Goal: Task Accomplishment & Management: Complete application form

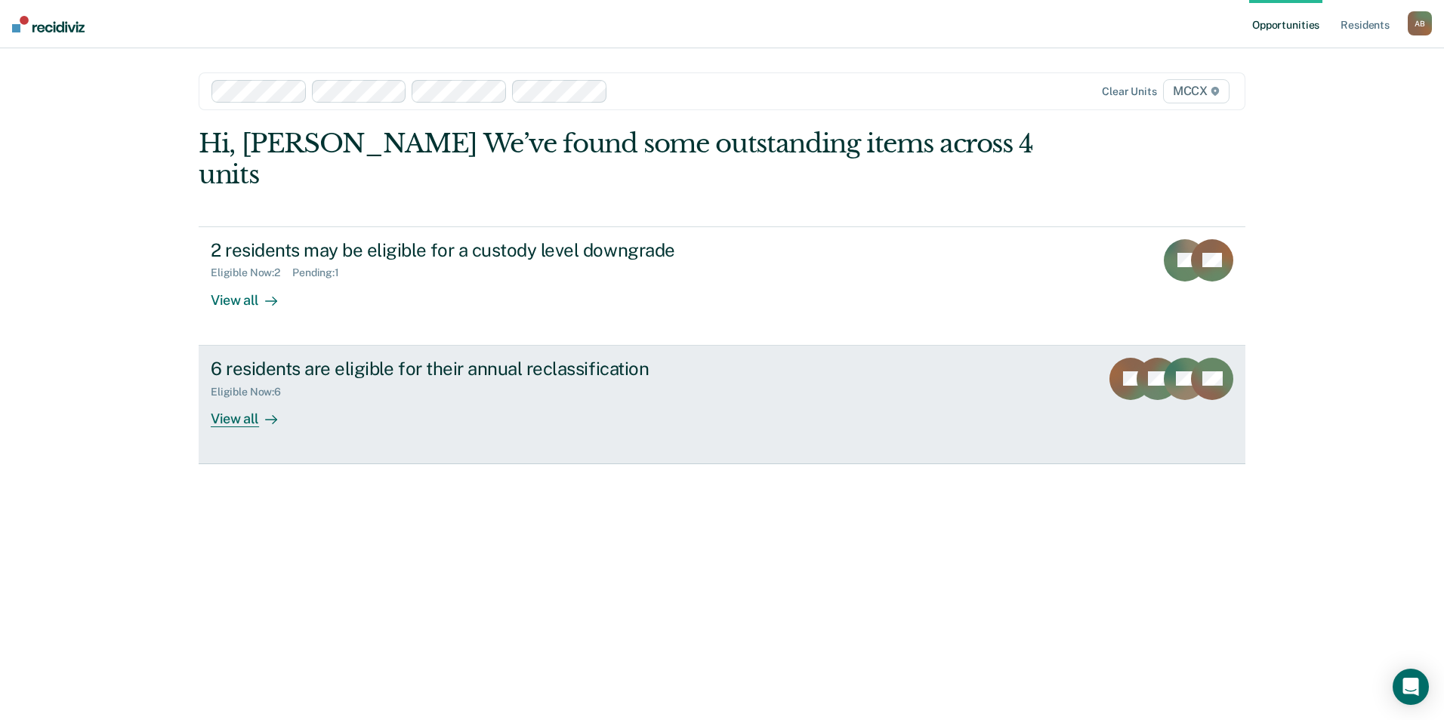
click at [251, 398] on div "View all" at bounding box center [253, 412] width 85 height 29
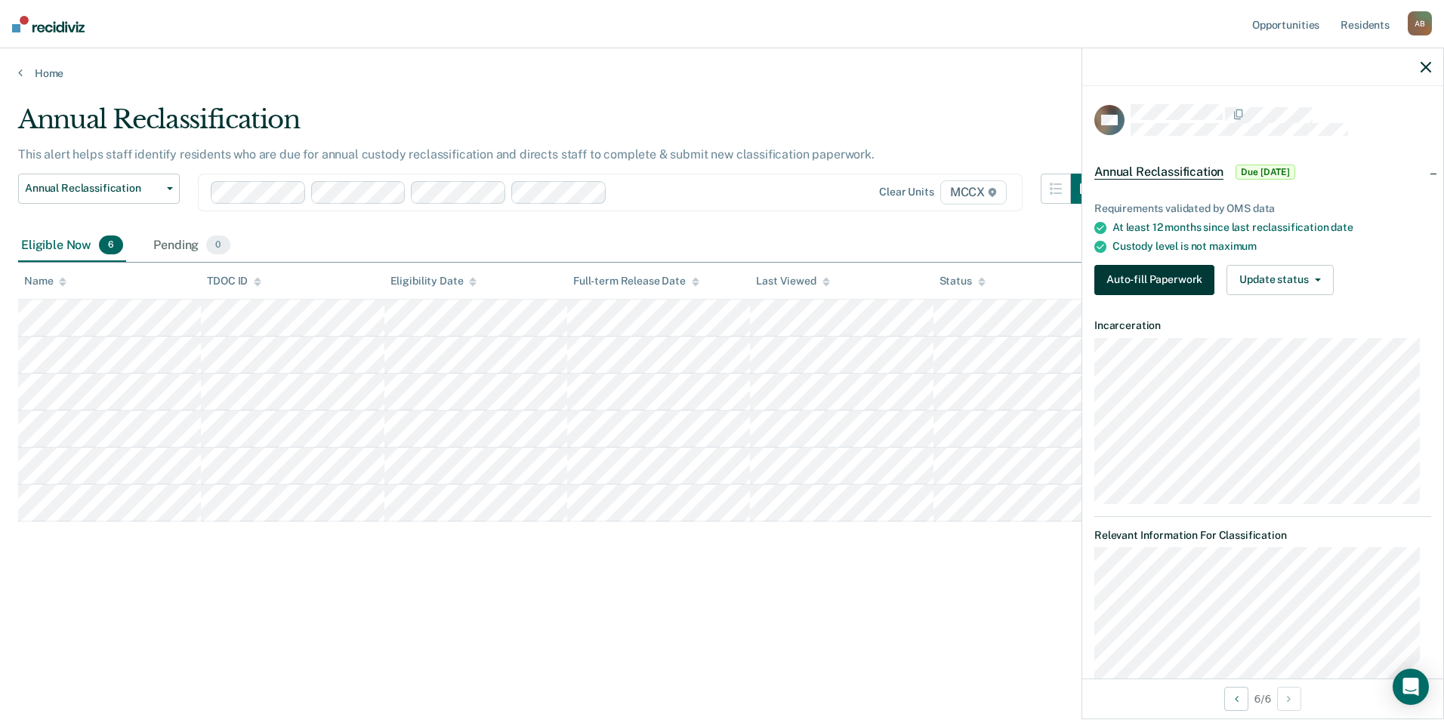
click at [1136, 276] on button "Auto-fill Paperwork" at bounding box center [1154, 280] width 120 height 30
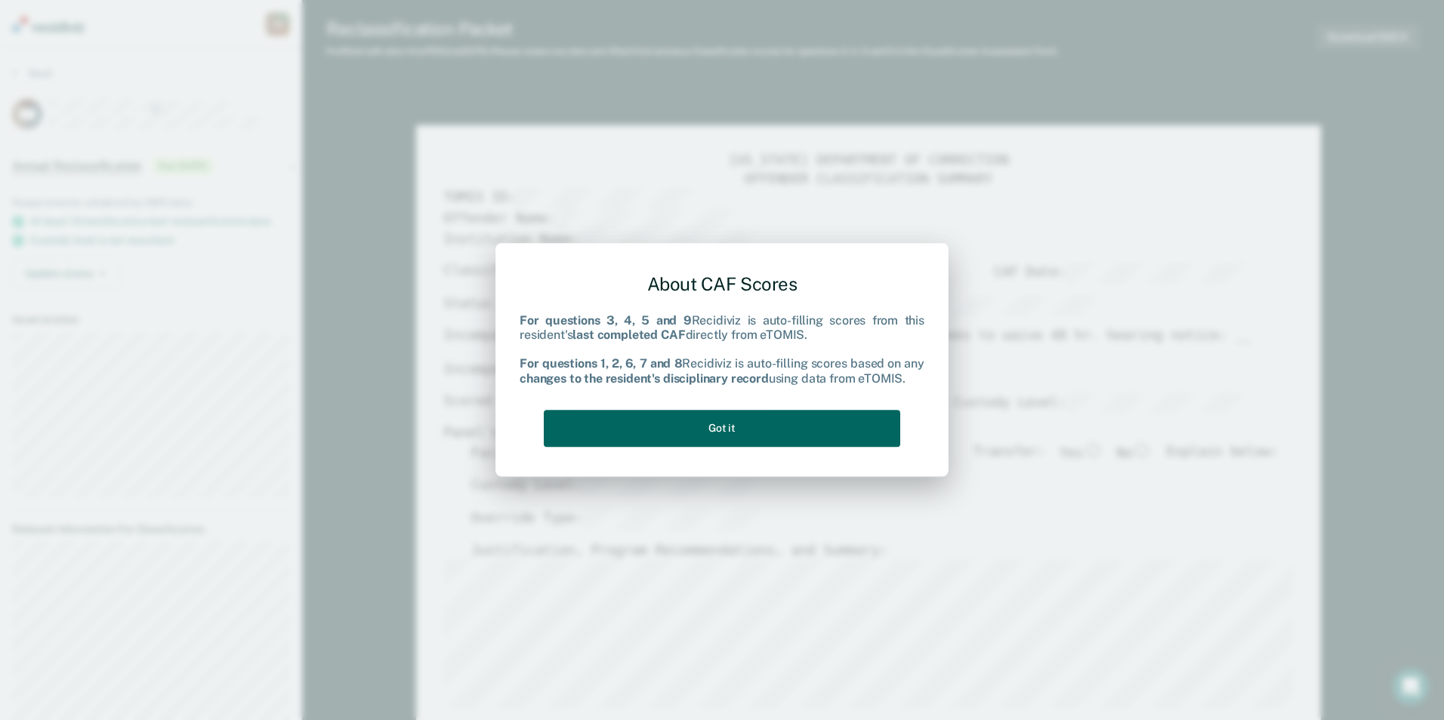
click at [723, 426] on button "Got it" at bounding box center [722, 428] width 356 height 37
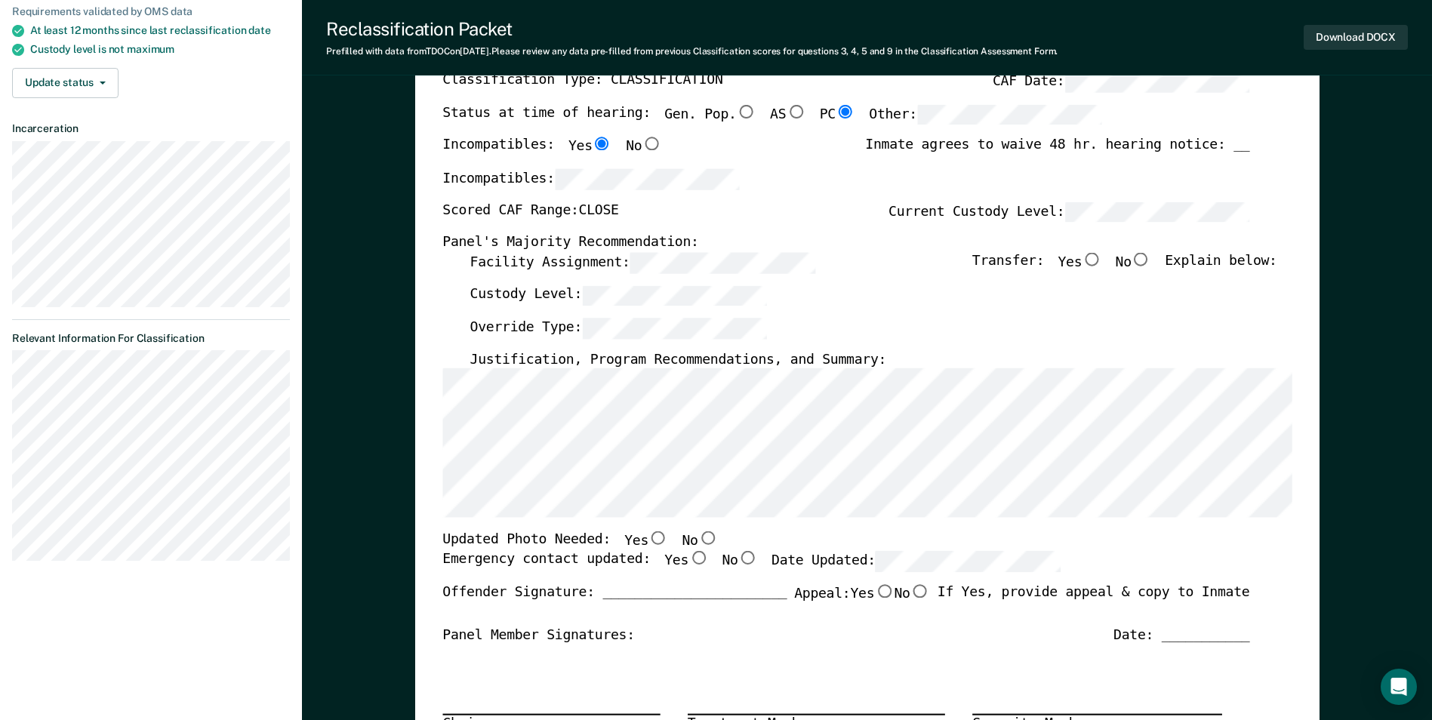
scroll to position [226, 0]
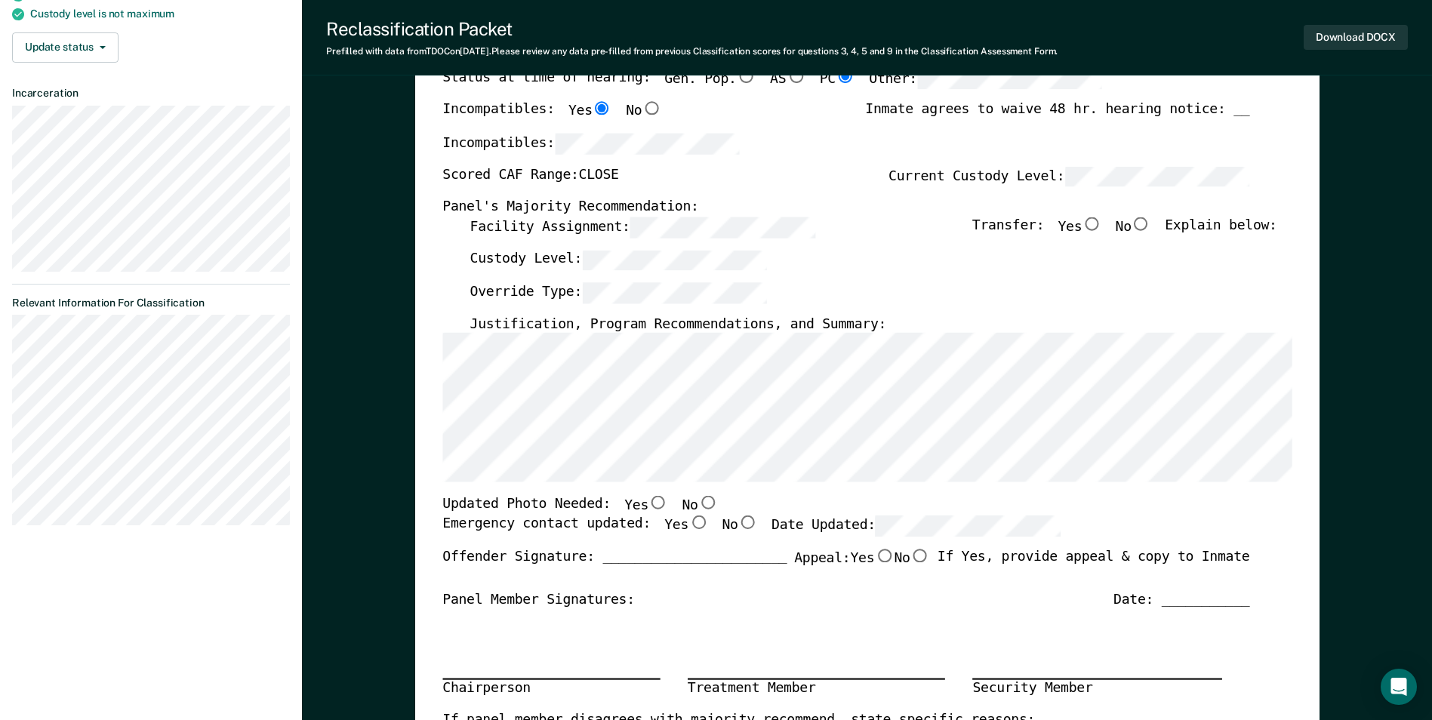
click at [698, 500] on input "No" at bounding box center [708, 504] width 20 height 14
type textarea "x"
radio input "true"
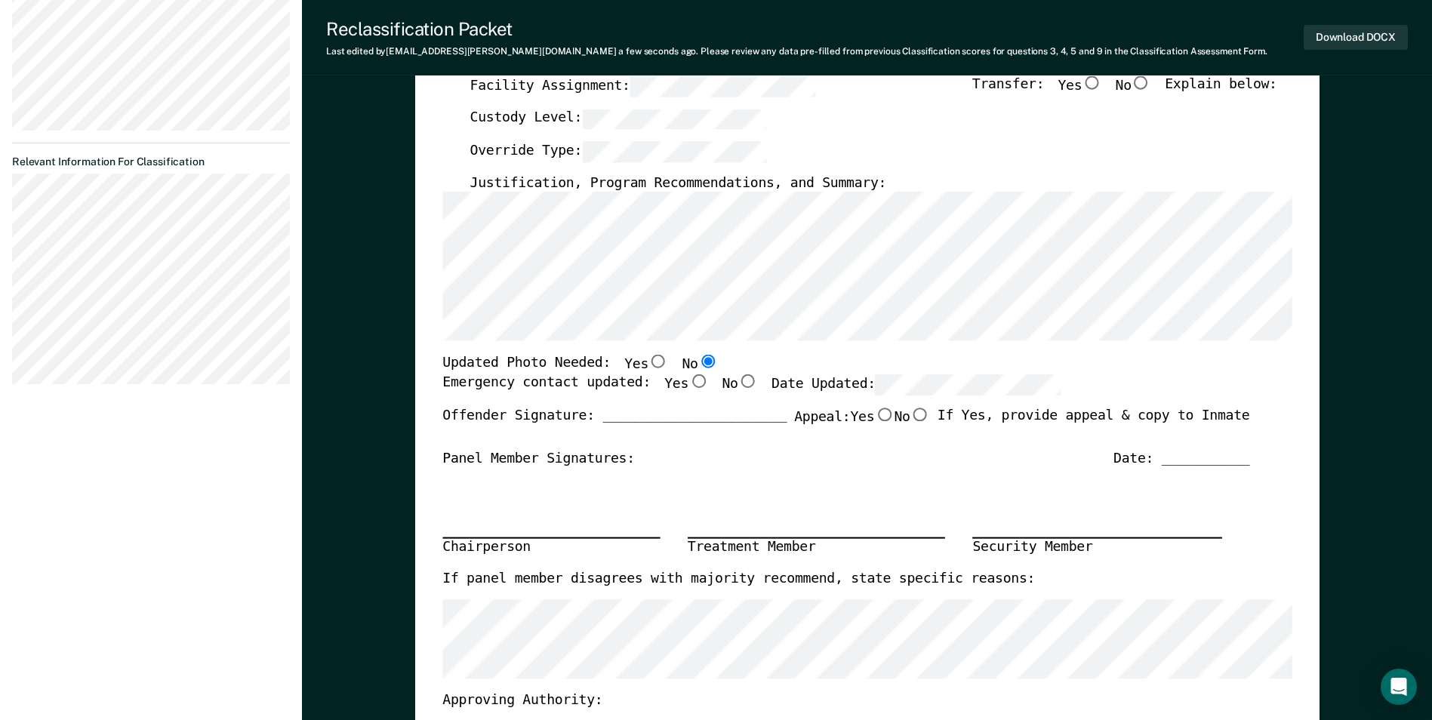
scroll to position [377, 0]
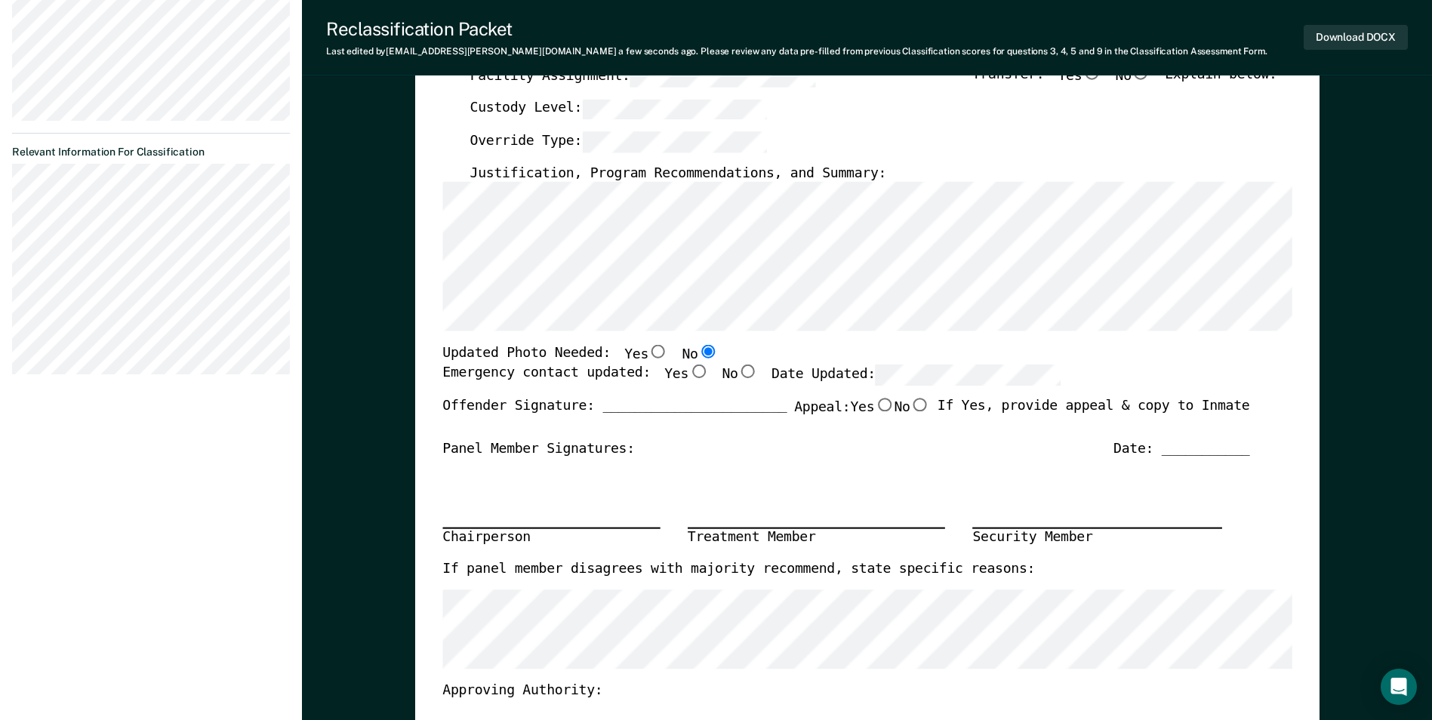
click at [689, 371] on input "Yes" at bounding box center [699, 372] width 20 height 14
type textarea "x"
radio input "true"
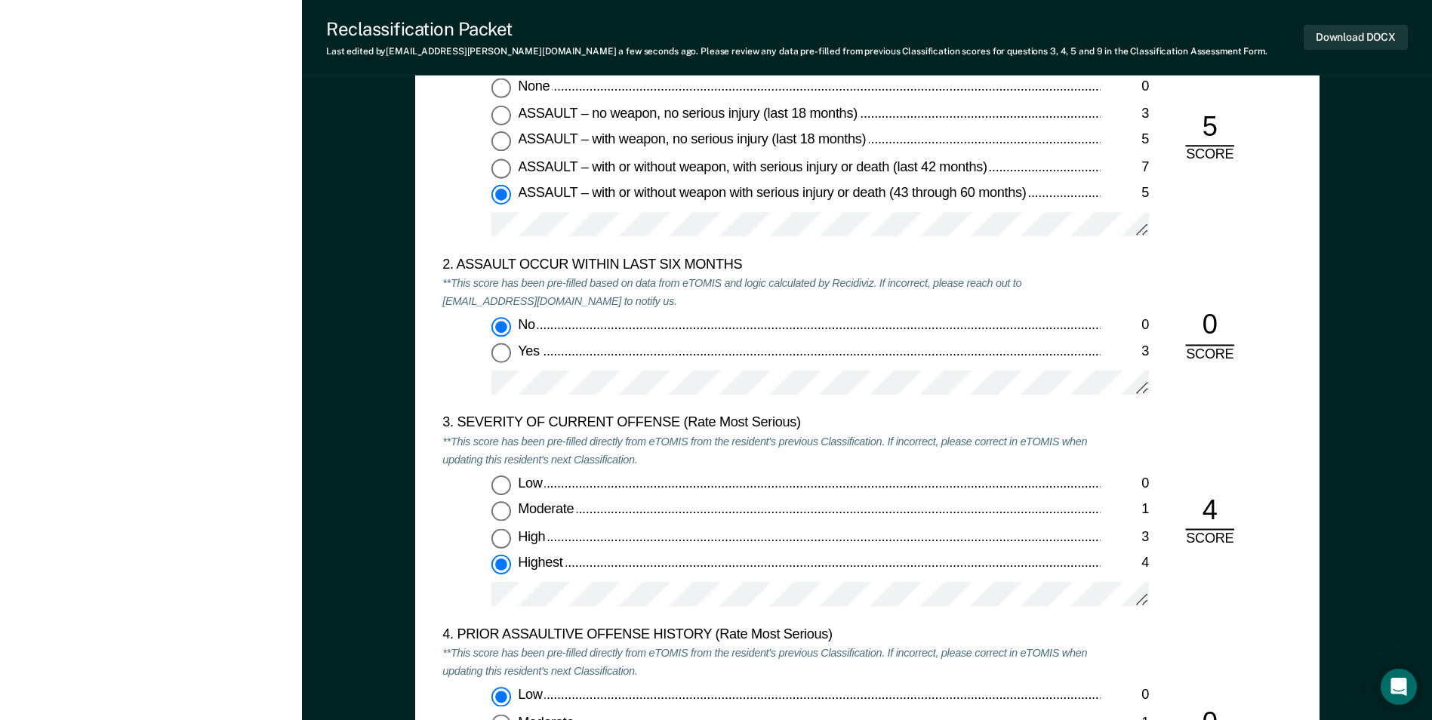
scroll to position [1736, 0]
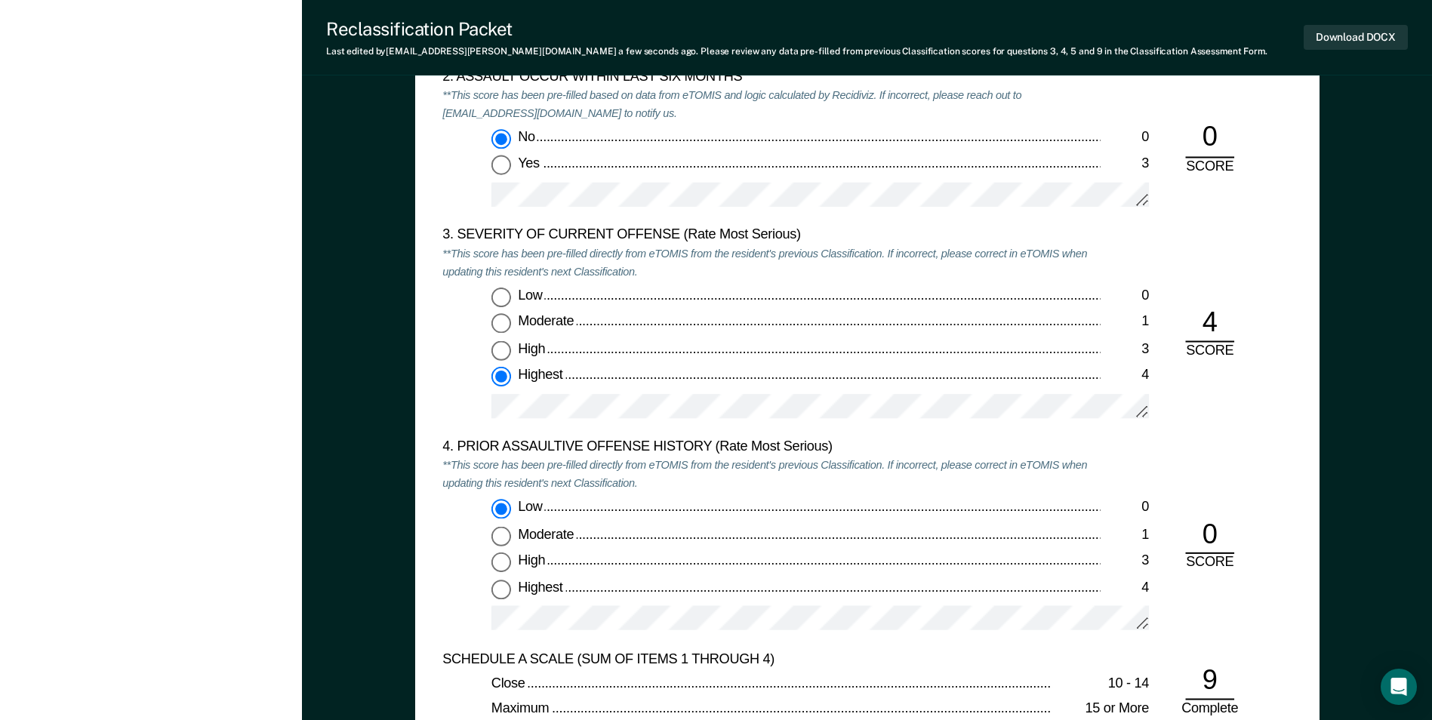
click at [1219, 532] on div "0" at bounding box center [1209, 536] width 49 height 37
click at [1214, 532] on div "0" at bounding box center [1209, 536] width 49 height 37
click at [500, 591] on input "Highest 4" at bounding box center [501, 589] width 20 height 20
type textarea "x"
radio input "false"
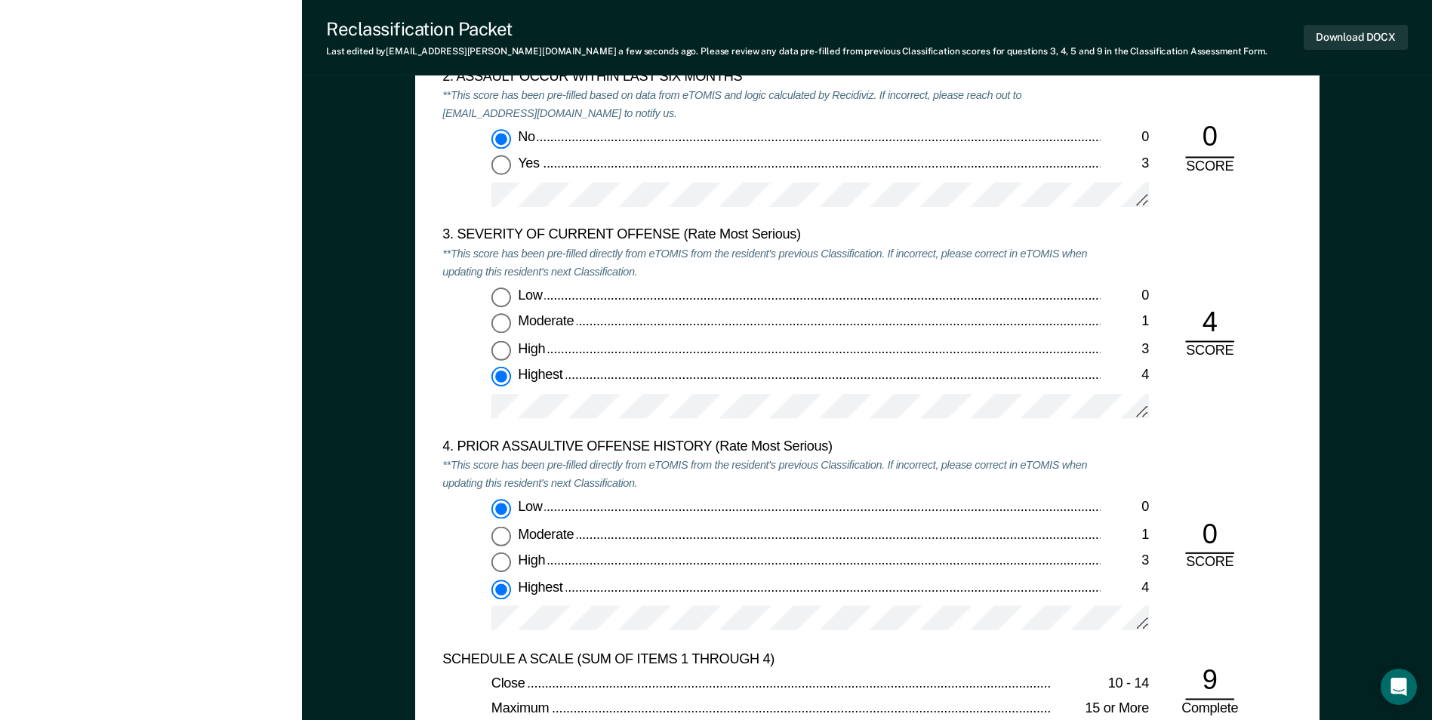
radio input "true"
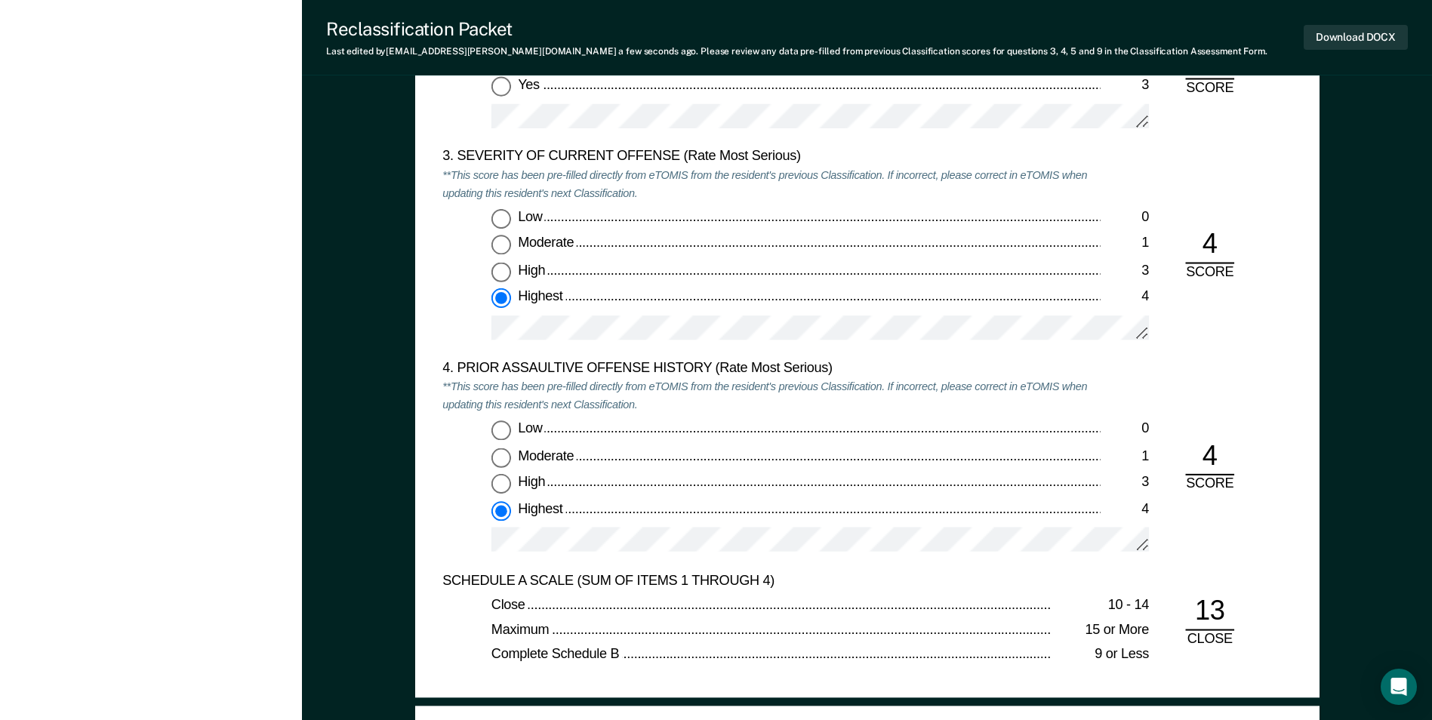
scroll to position [1812, 0]
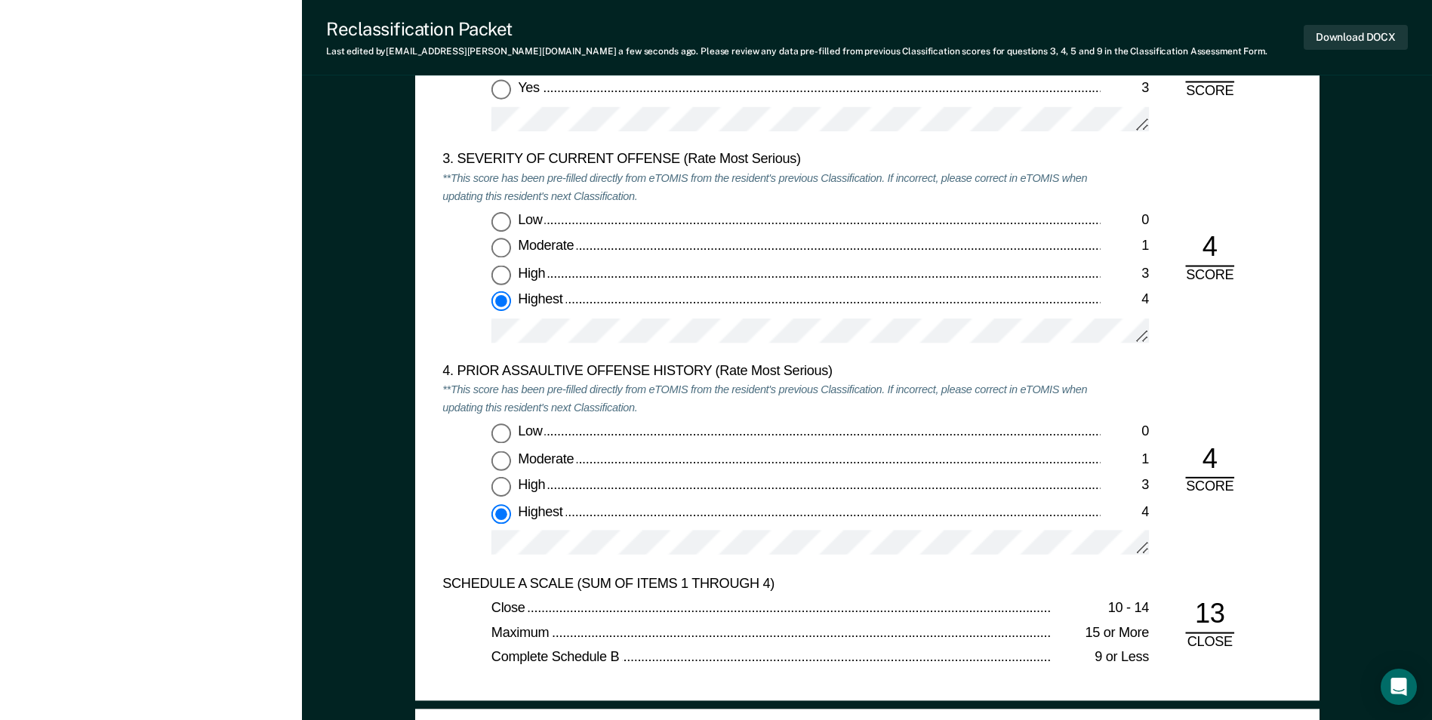
click at [513, 433] on label "Low 0" at bounding box center [820, 434] width 658 height 20
click at [511, 433] on input "Low 0" at bounding box center [501, 434] width 20 height 20
type textarea "x"
radio input "true"
radio input "false"
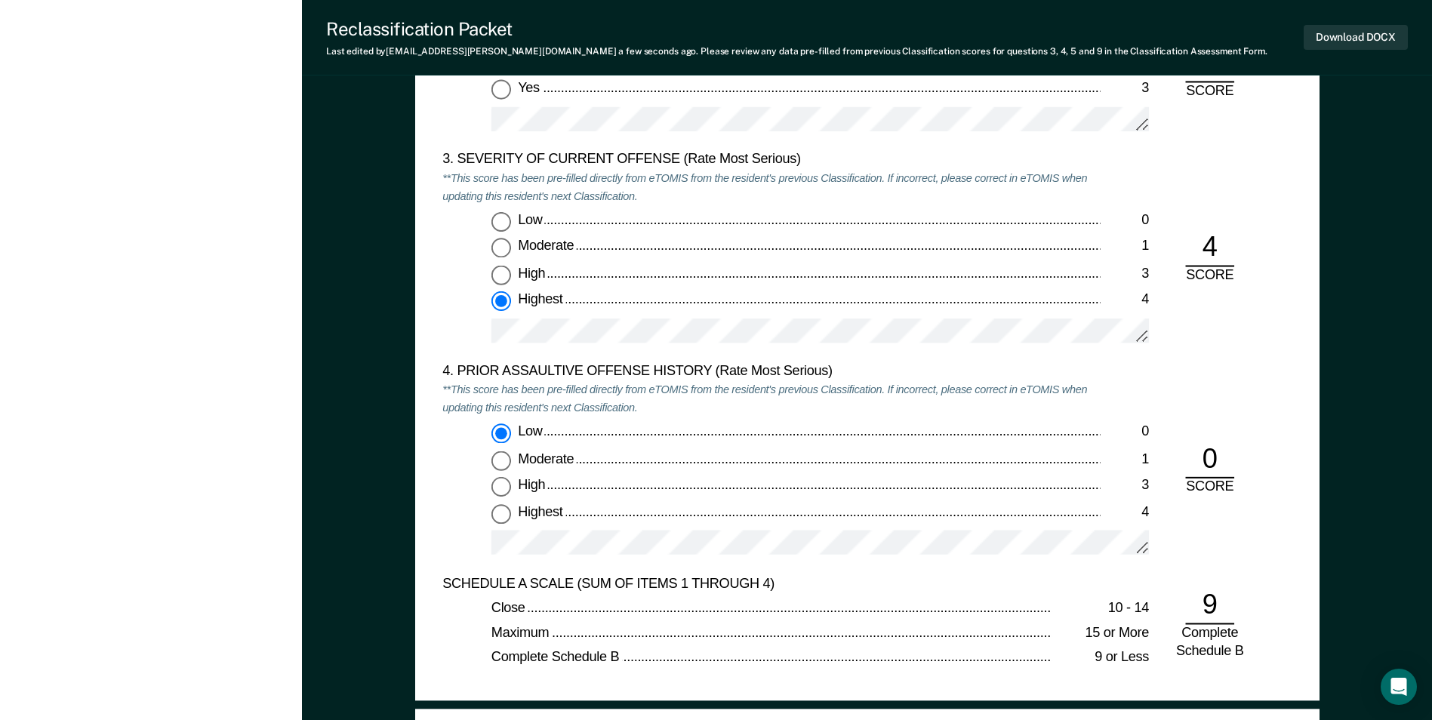
click at [505, 512] on input "Highest 4" at bounding box center [501, 514] width 20 height 20
type textarea "x"
radio input "false"
radio input "true"
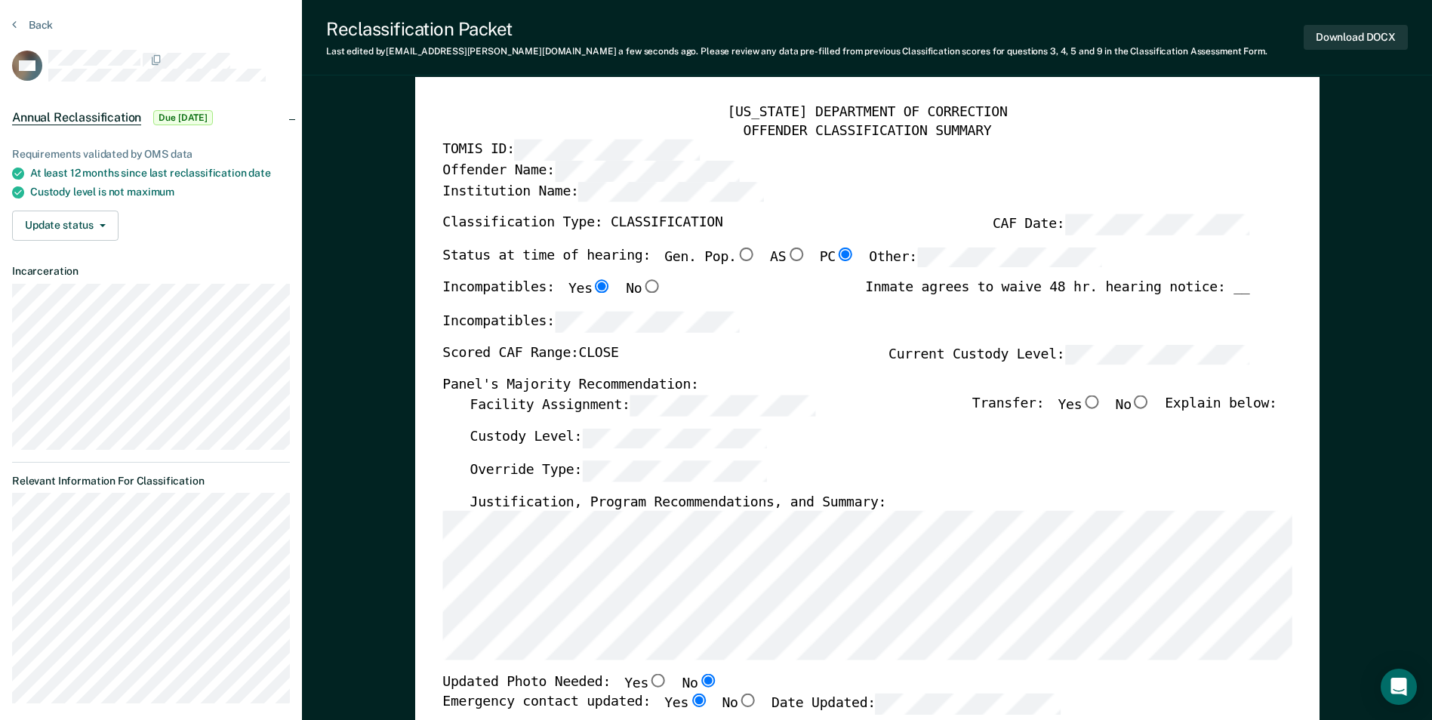
scroll to position [0, 0]
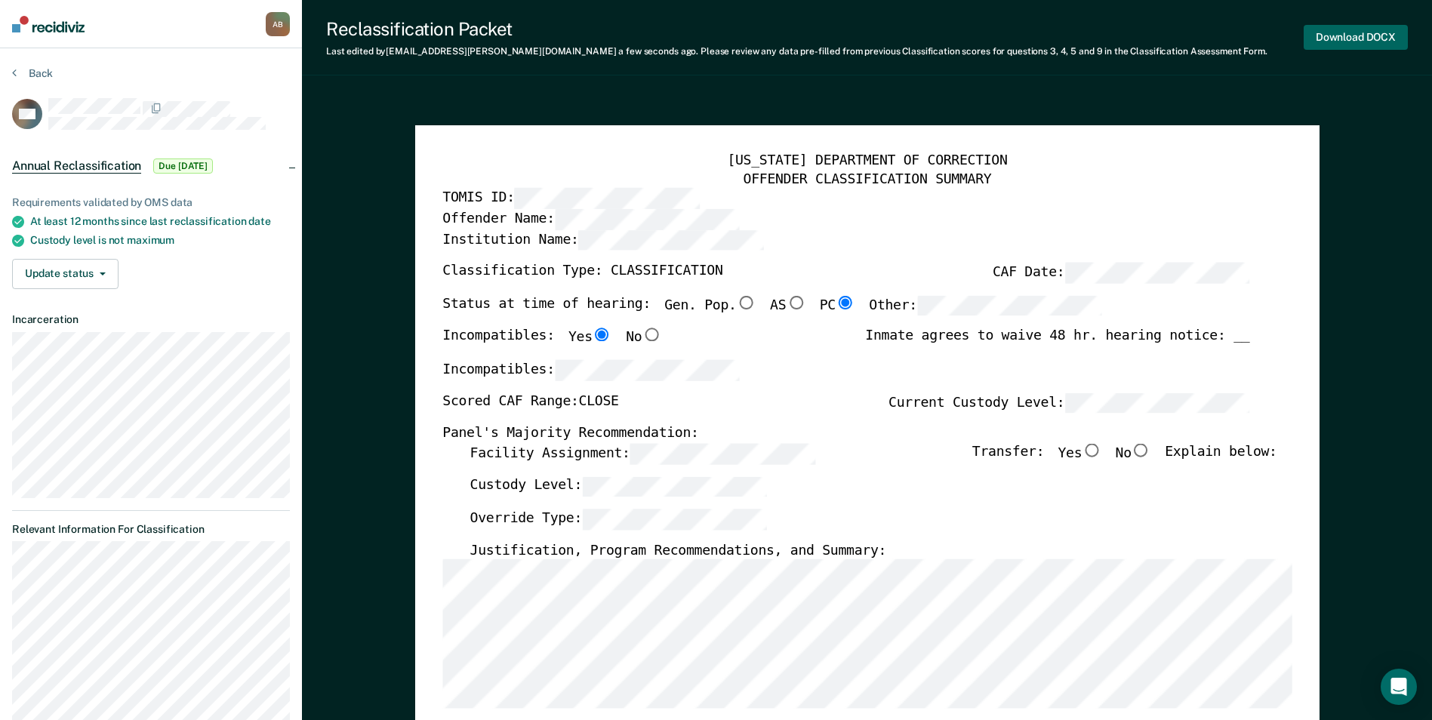
click at [1328, 36] on button "Download DOCX" at bounding box center [1356, 37] width 104 height 25
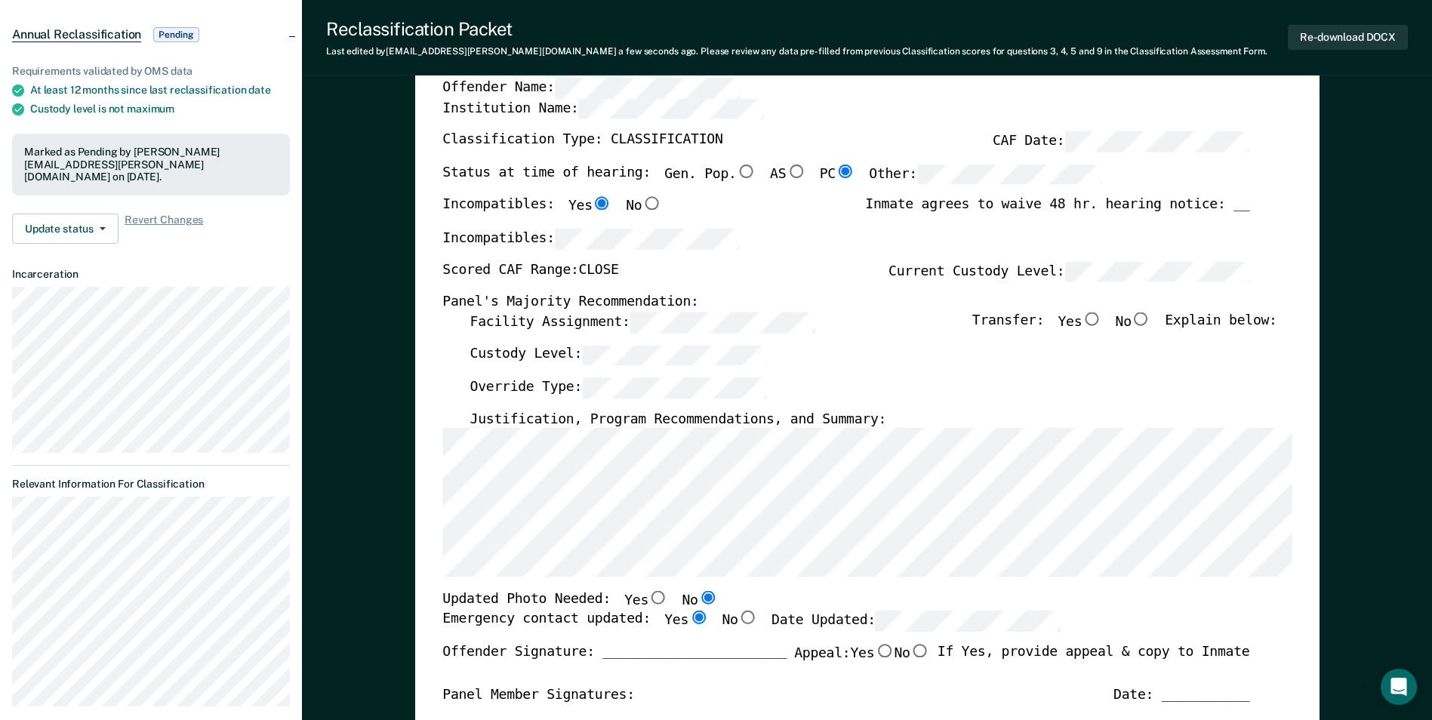
scroll to position [151, 0]
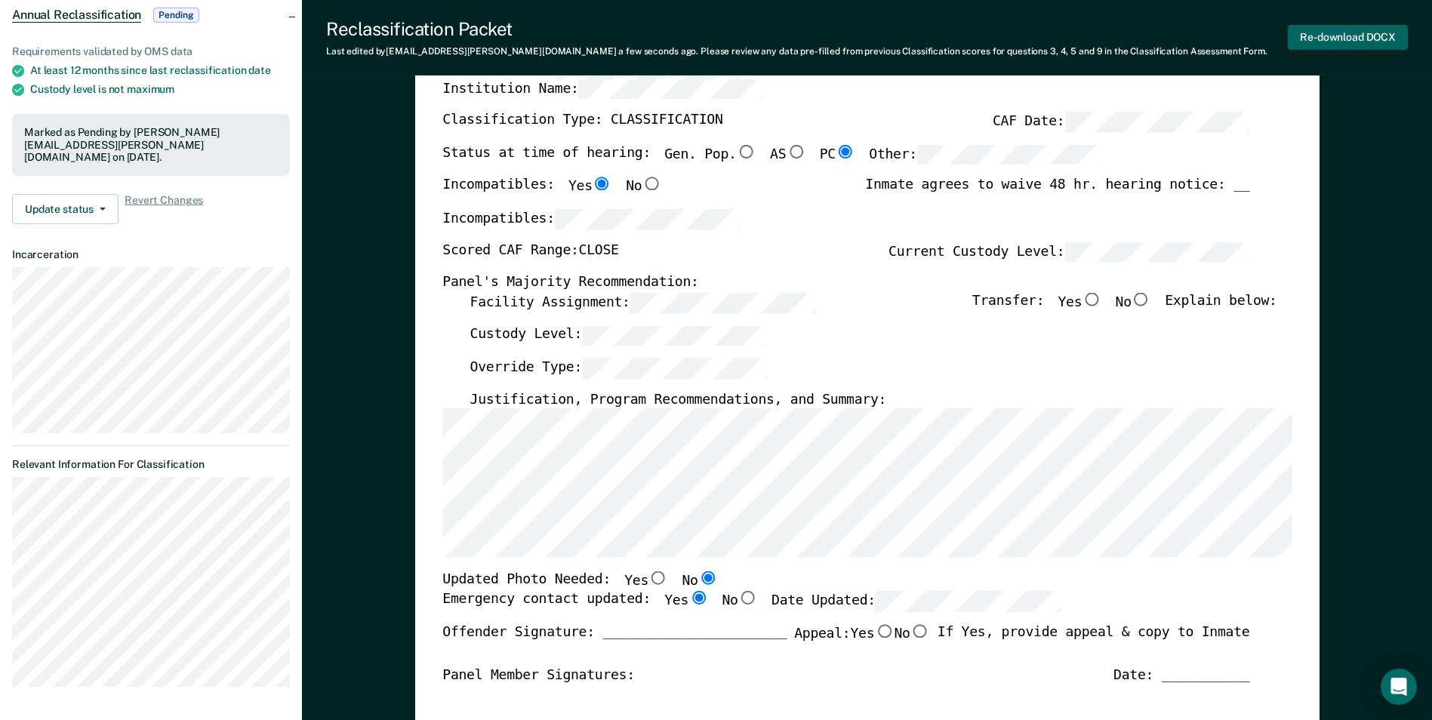
click at [1312, 35] on button "Re-download DOCX" at bounding box center [1348, 37] width 120 height 25
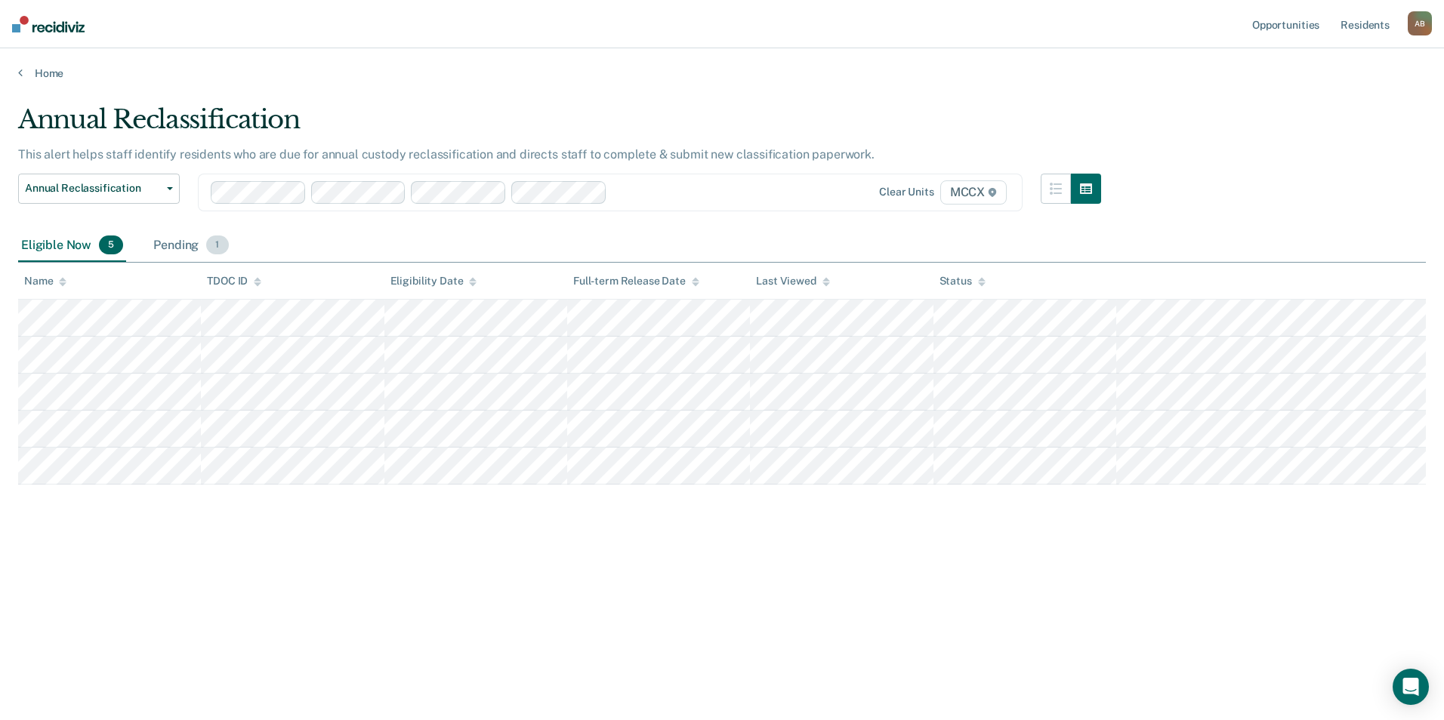
click at [189, 250] on div "Pending 1" at bounding box center [190, 246] width 81 height 33
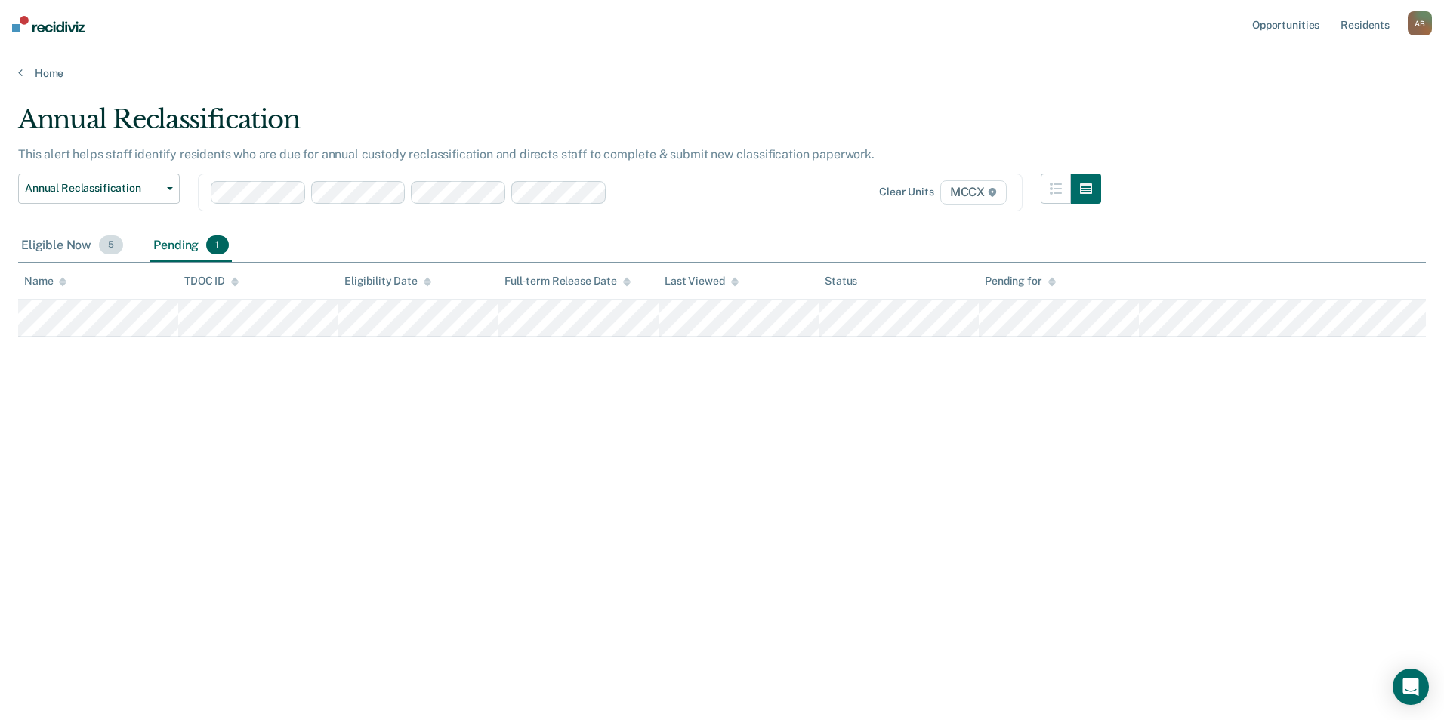
click at [67, 245] on div "Eligible Now 5" at bounding box center [72, 246] width 108 height 33
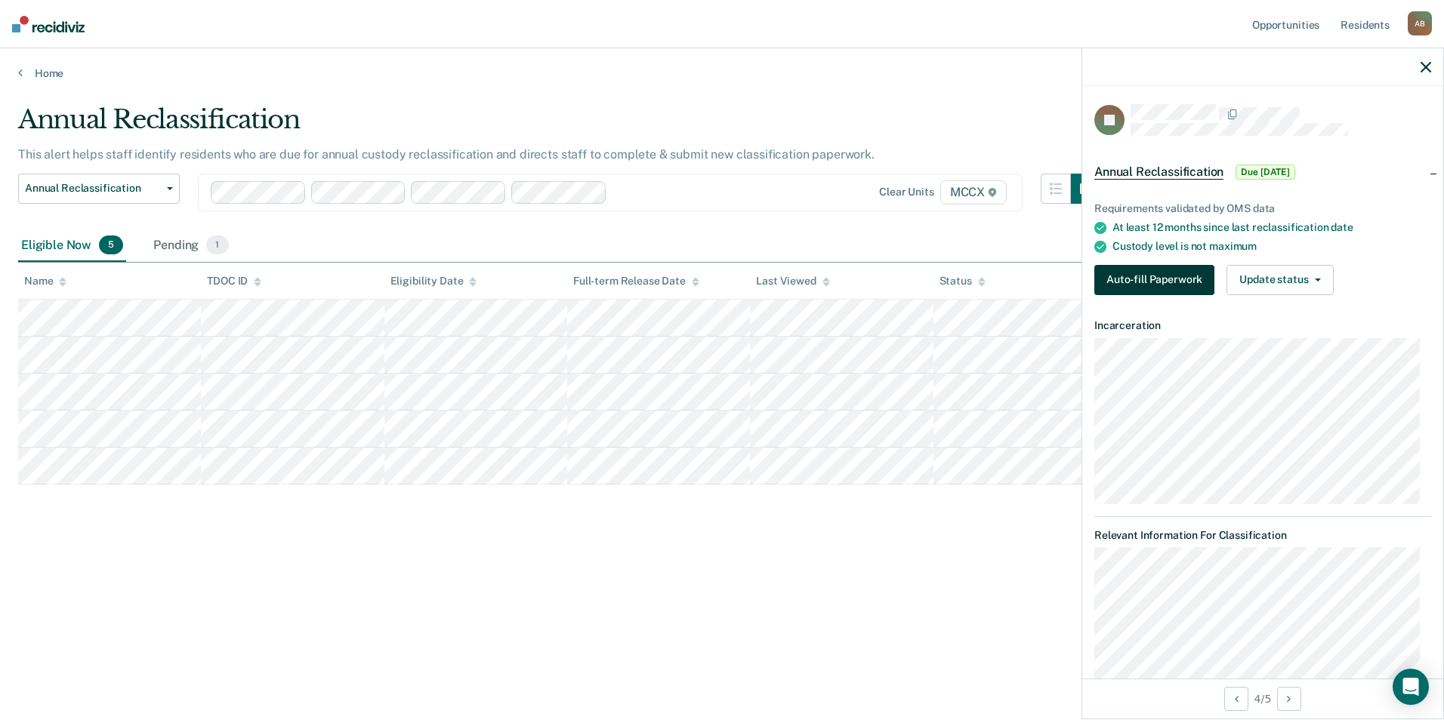
click at [1157, 276] on button "Auto-fill Paperwork" at bounding box center [1154, 280] width 120 height 30
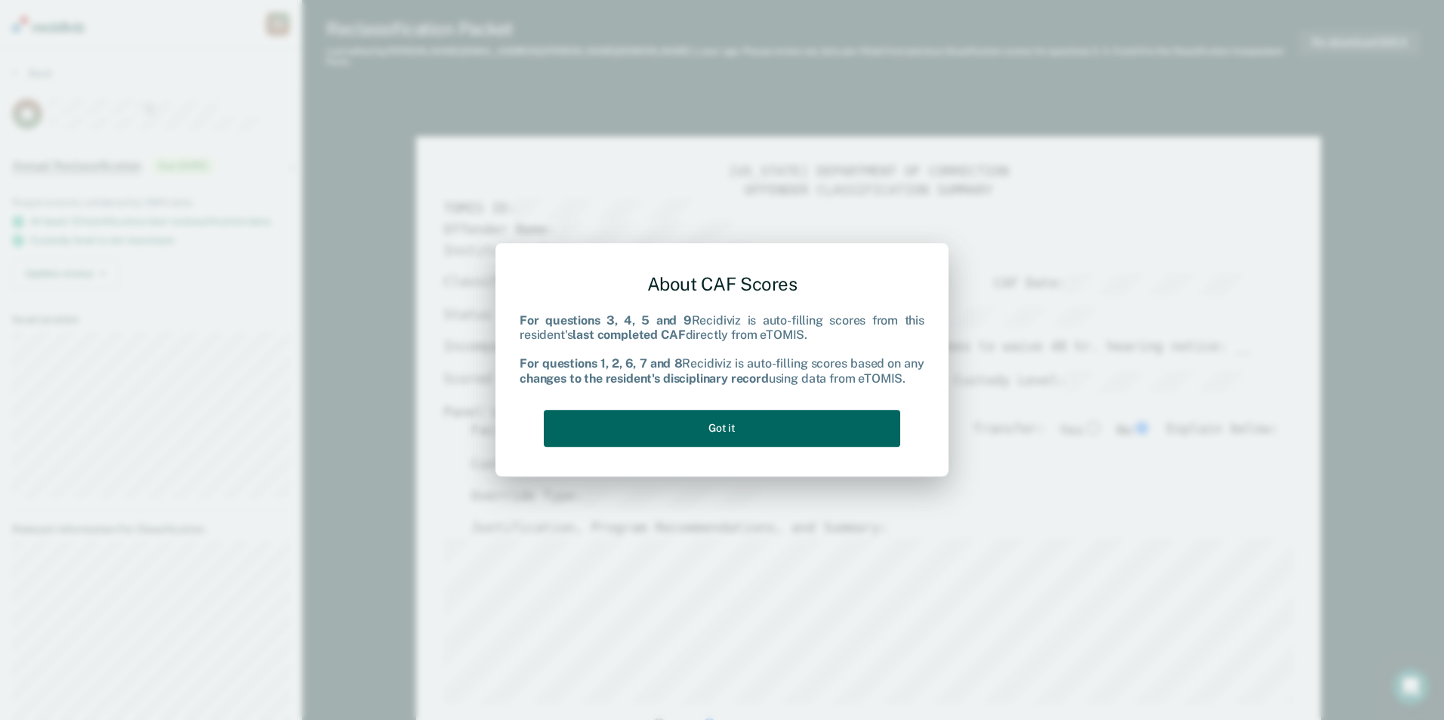
click at [645, 437] on button "Got it" at bounding box center [722, 428] width 356 height 37
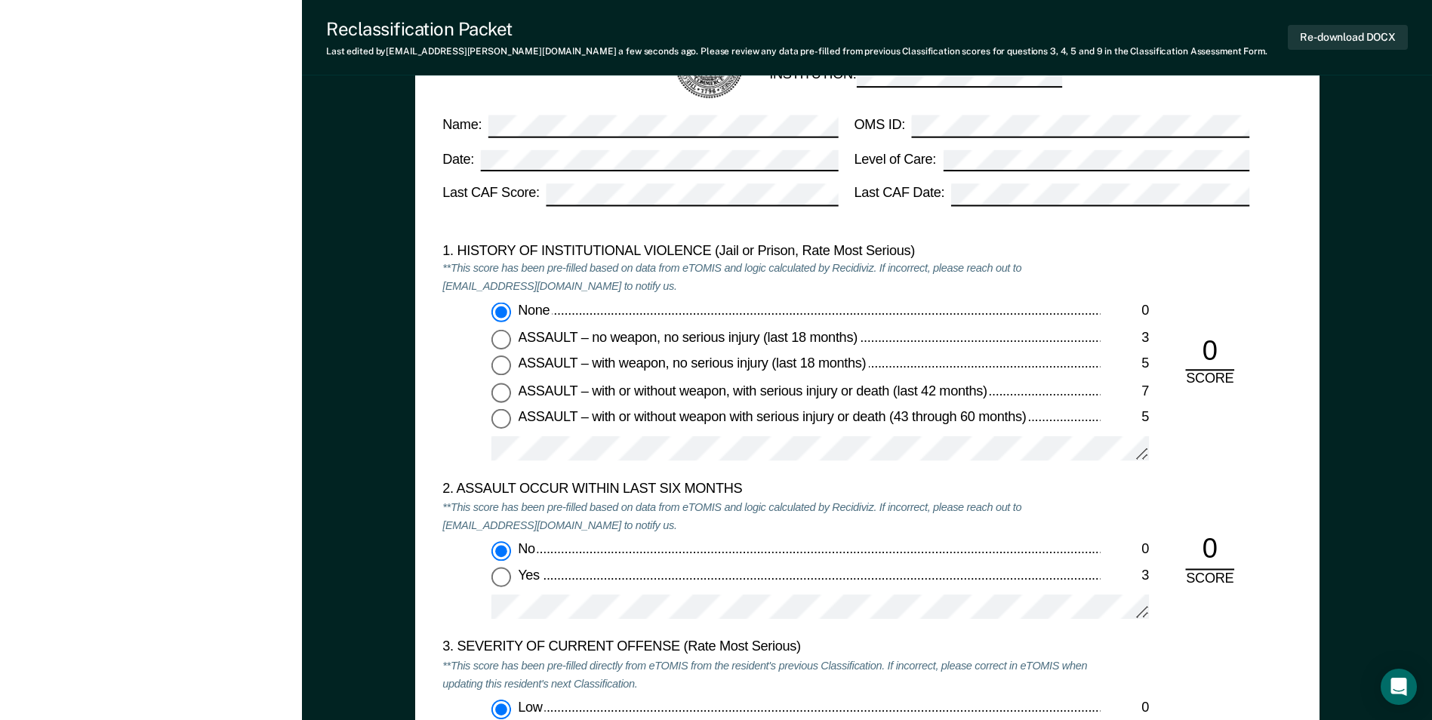
scroll to position [1510, 0]
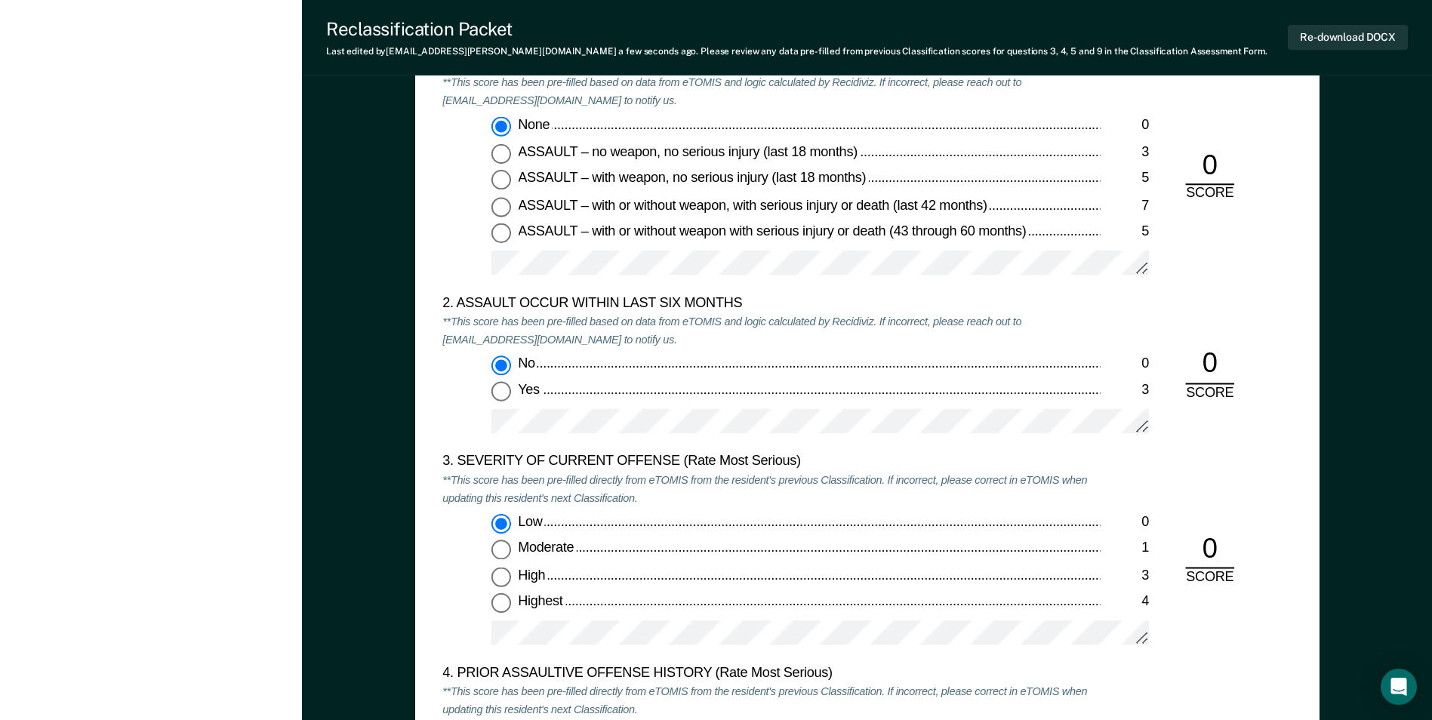
click at [491, 607] on input "Highest 4" at bounding box center [501, 604] width 20 height 20
type textarea "x"
radio input "false"
radio input "true"
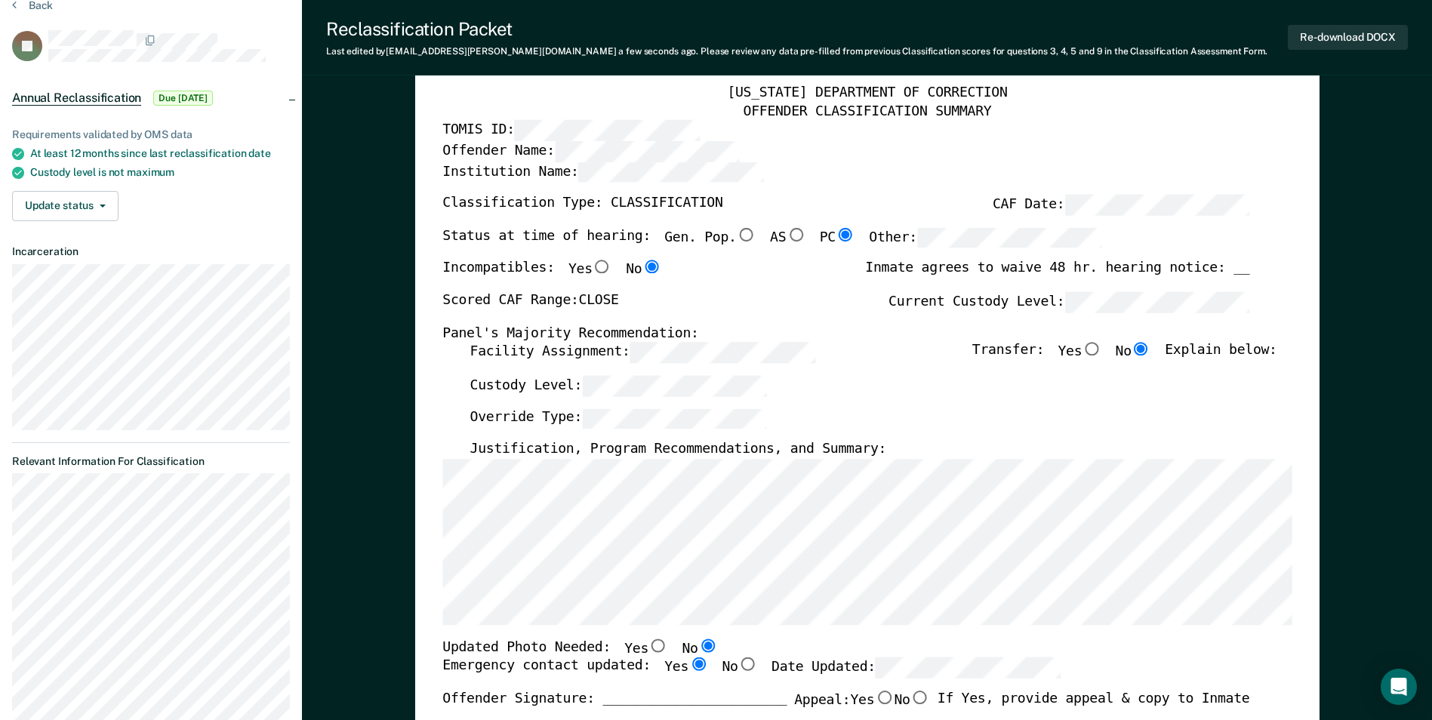
scroll to position [0, 0]
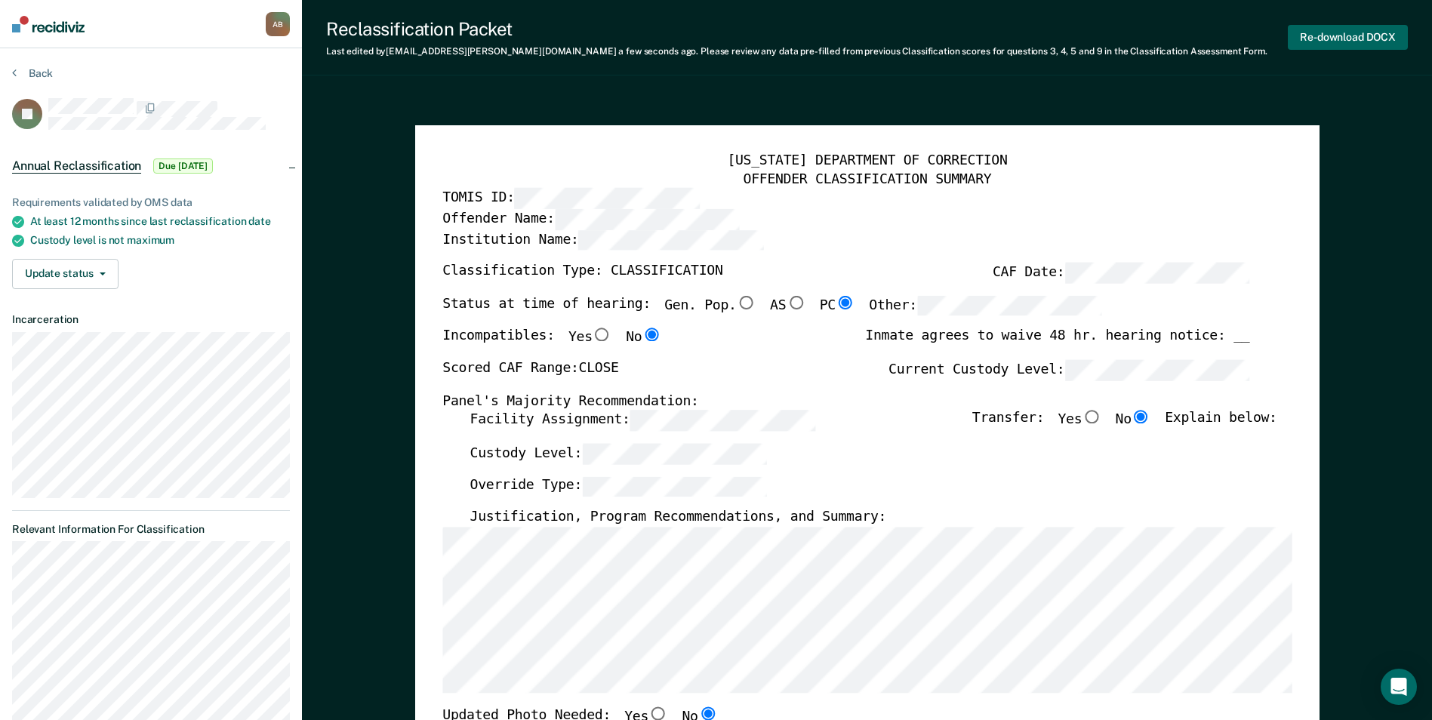
click at [1360, 36] on button "Re-download DOCX" at bounding box center [1348, 37] width 120 height 25
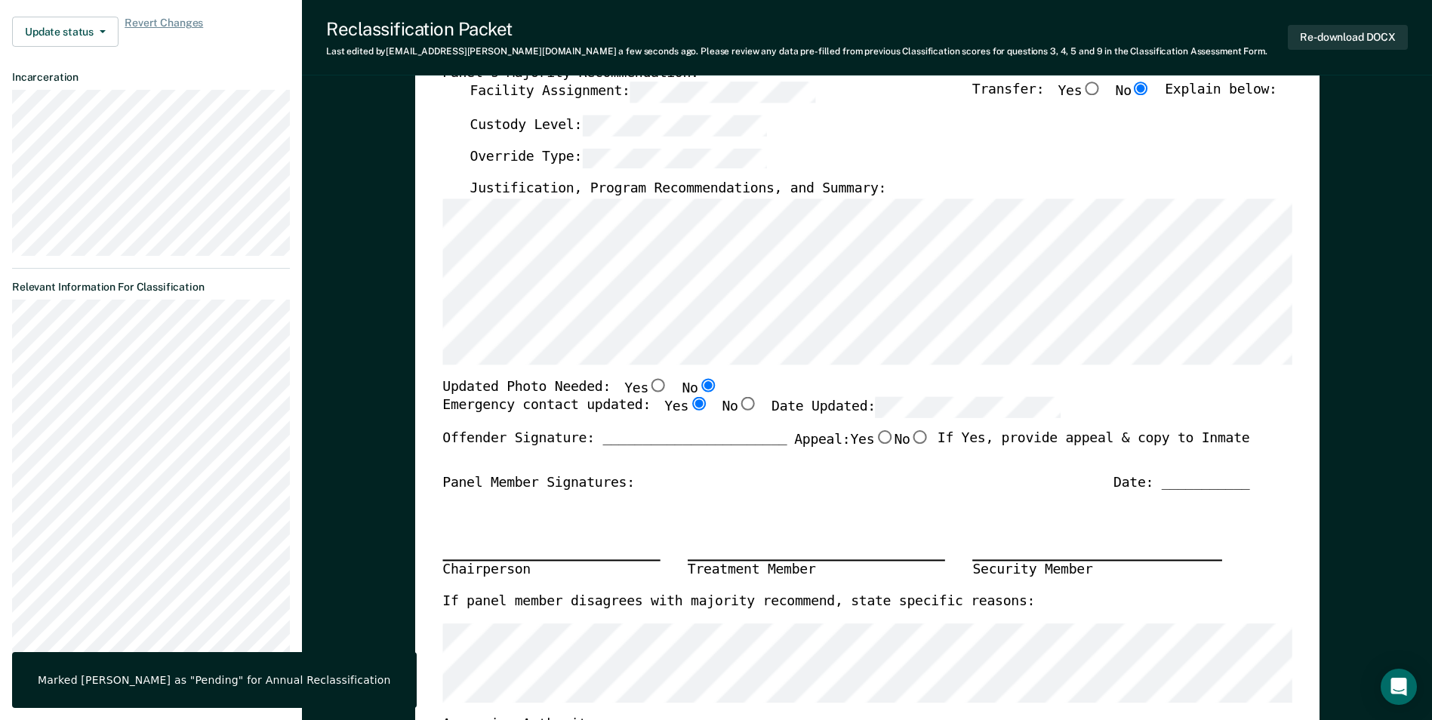
scroll to position [453, 0]
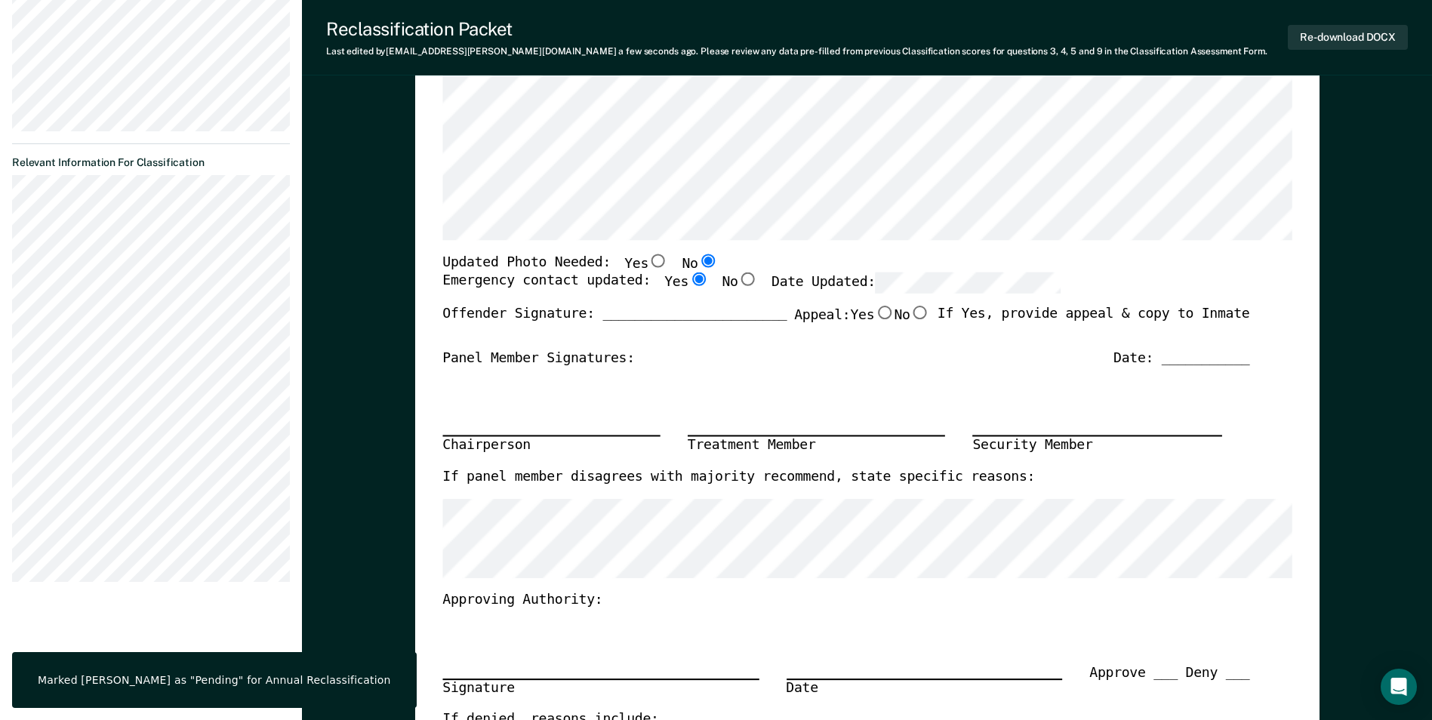
click at [1011, 33] on div "Reclassification Packet" at bounding box center [796, 29] width 941 height 22
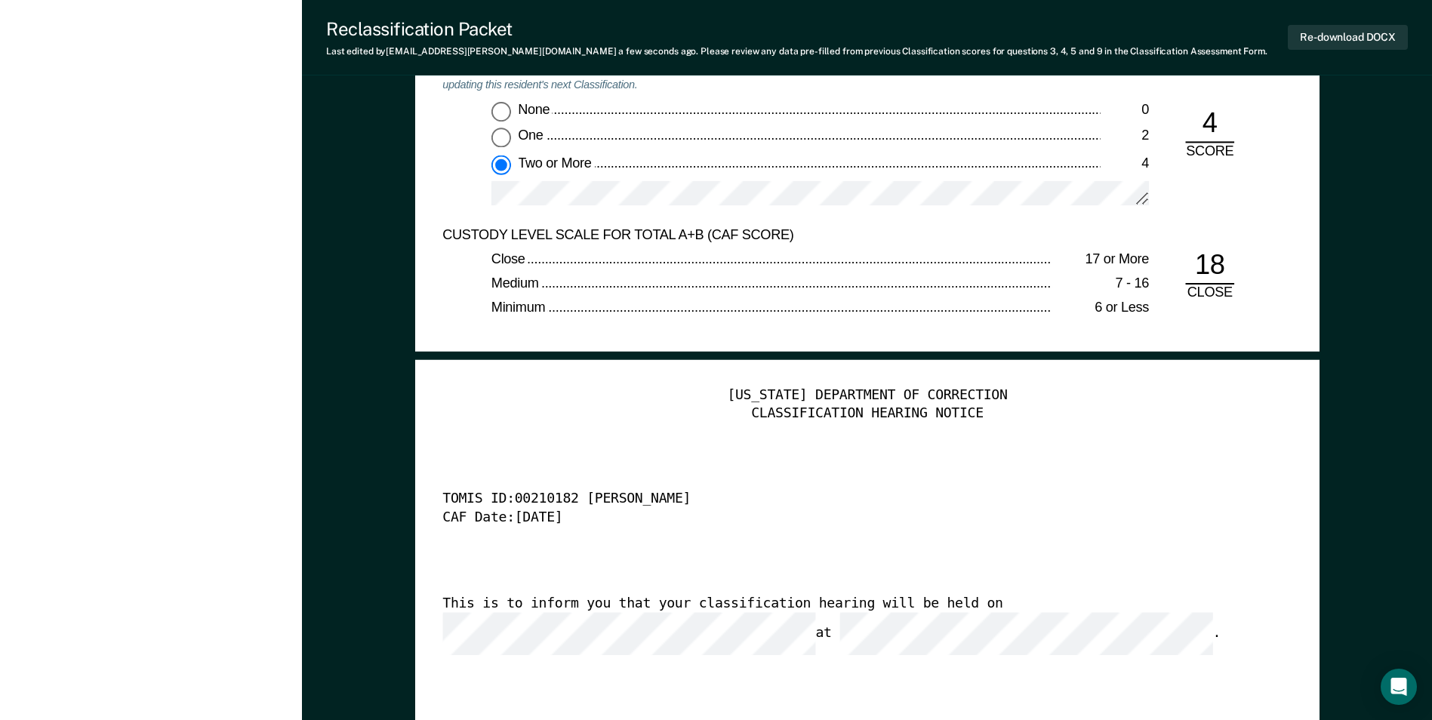
scroll to position [3775, 0]
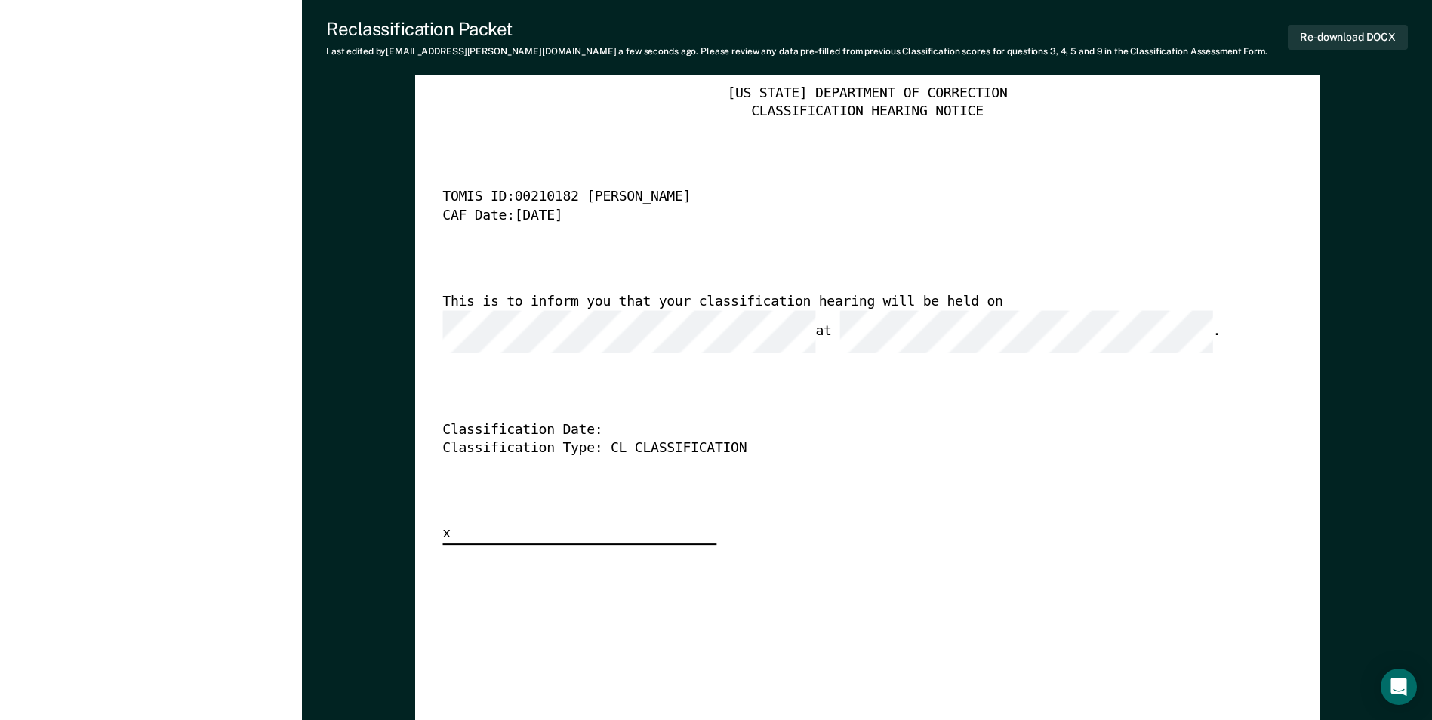
click at [951, 297] on div "This is to inform you that your classification hearing will be held on at ." at bounding box center [845, 324] width 807 height 60
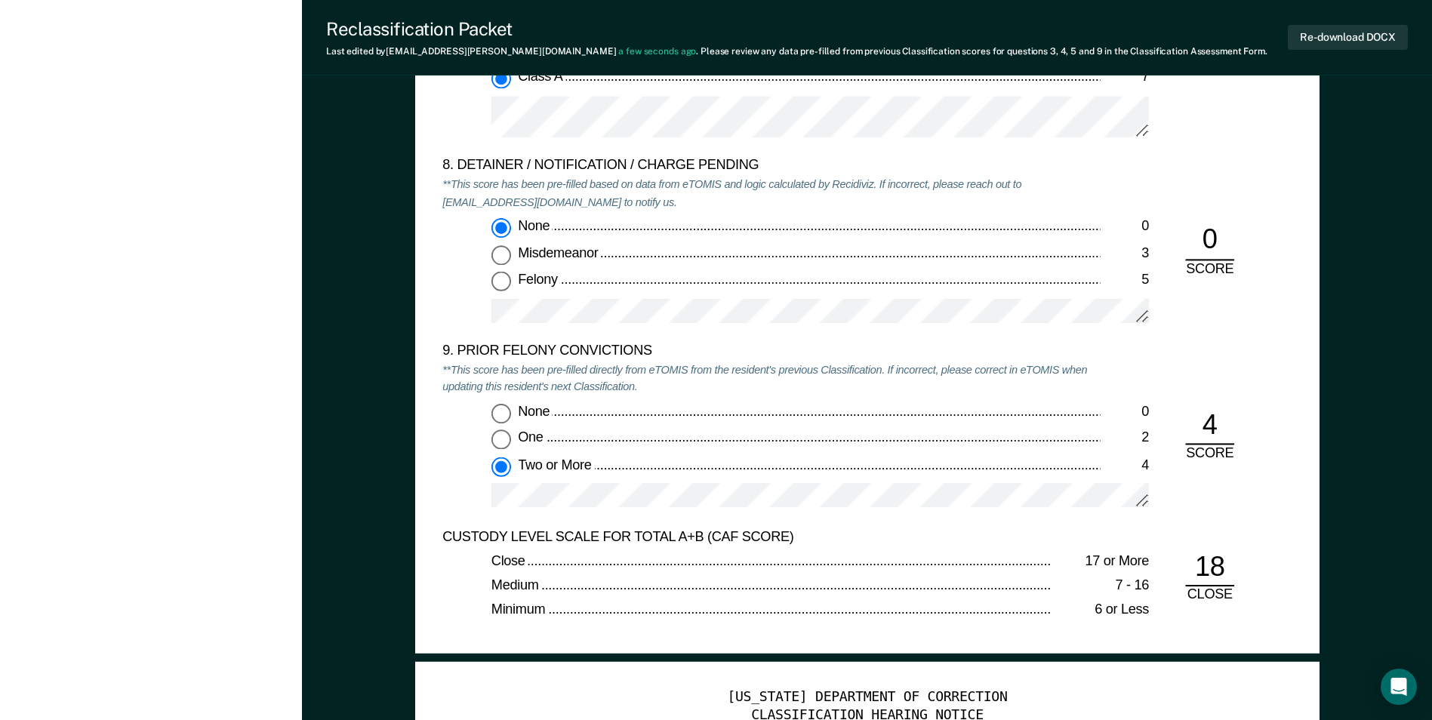
type textarea "x"
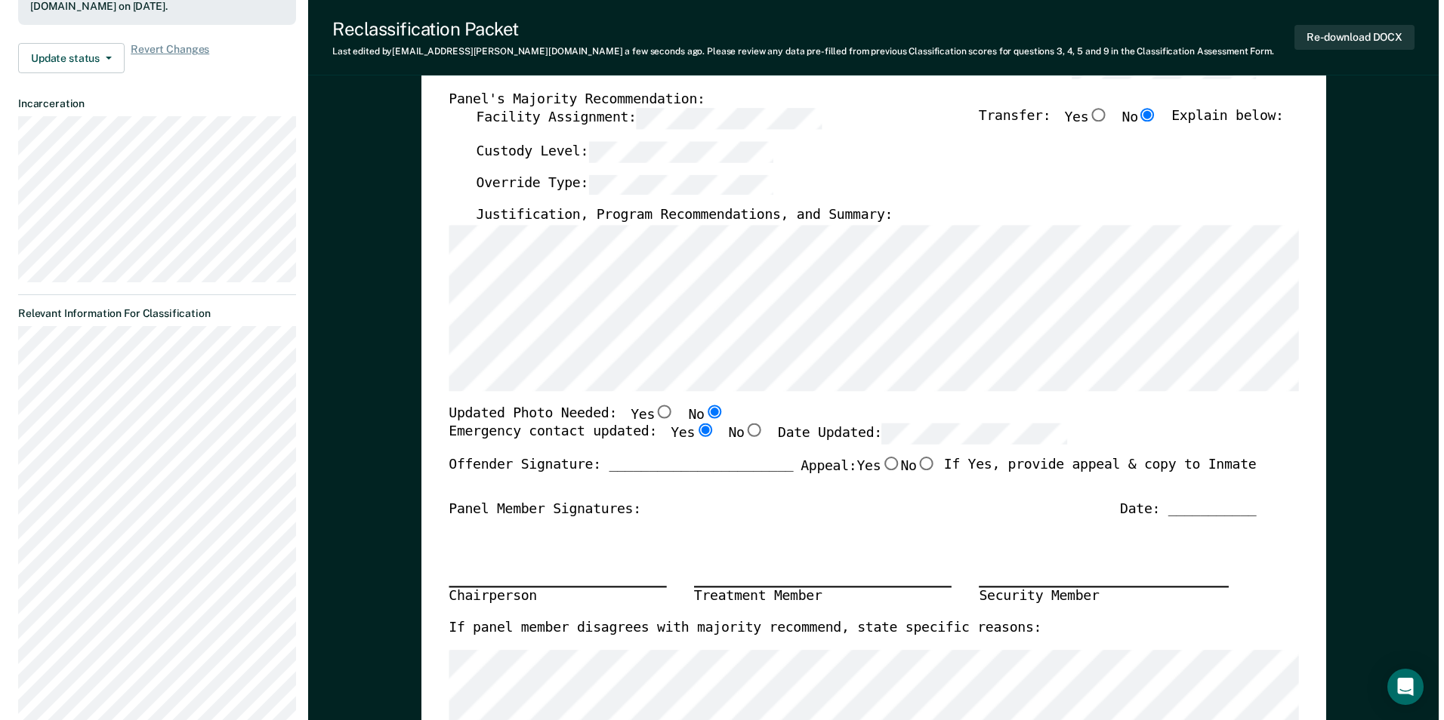
scroll to position [0, 0]
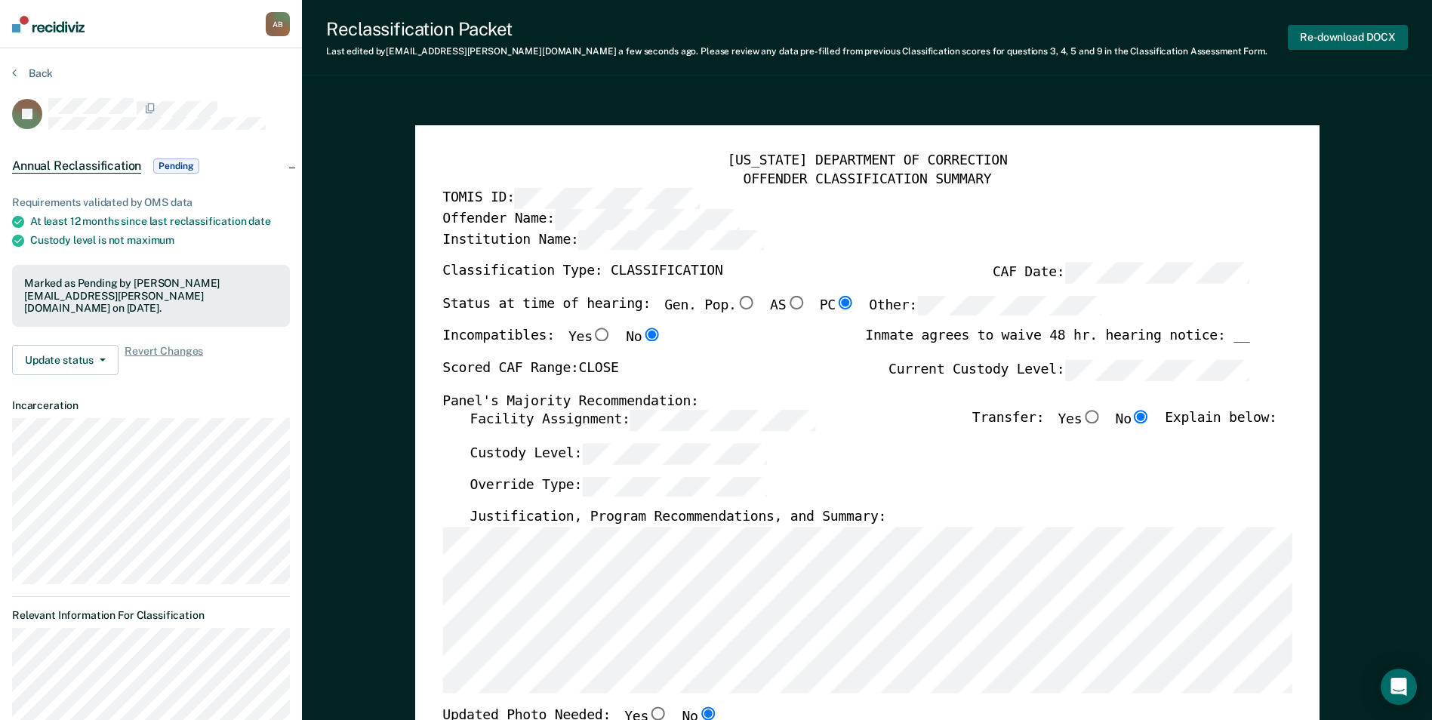
click at [1338, 38] on button "Re-download DOCX" at bounding box center [1348, 37] width 120 height 25
